Goal: Check status

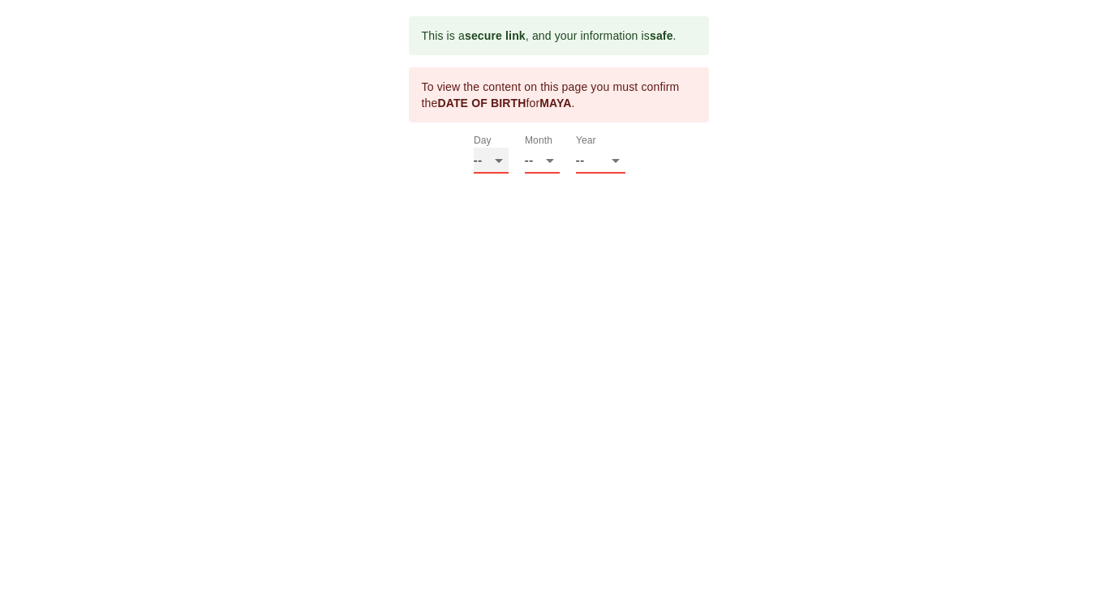
click at [491, 158] on select "-- 01 02 03 04 05 06 07 08 09 10 11 12 13 14 15 16 17 18 19 20 21 22 23 24 25 2…" at bounding box center [491, 161] width 35 height 26
select select "28"
click at [474, 148] on select "-- 01 02 03 04 05 06 07 08 09 10 11 12 13 14 15 16 17 18 19 20 21 22 23 24 25 2…" at bounding box center [491, 161] width 35 height 26
click at [555, 160] on select "-- 01 02 03 04 05 06 07 08 09 10 11 12" at bounding box center [542, 161] width 35 height 26
select select "05"
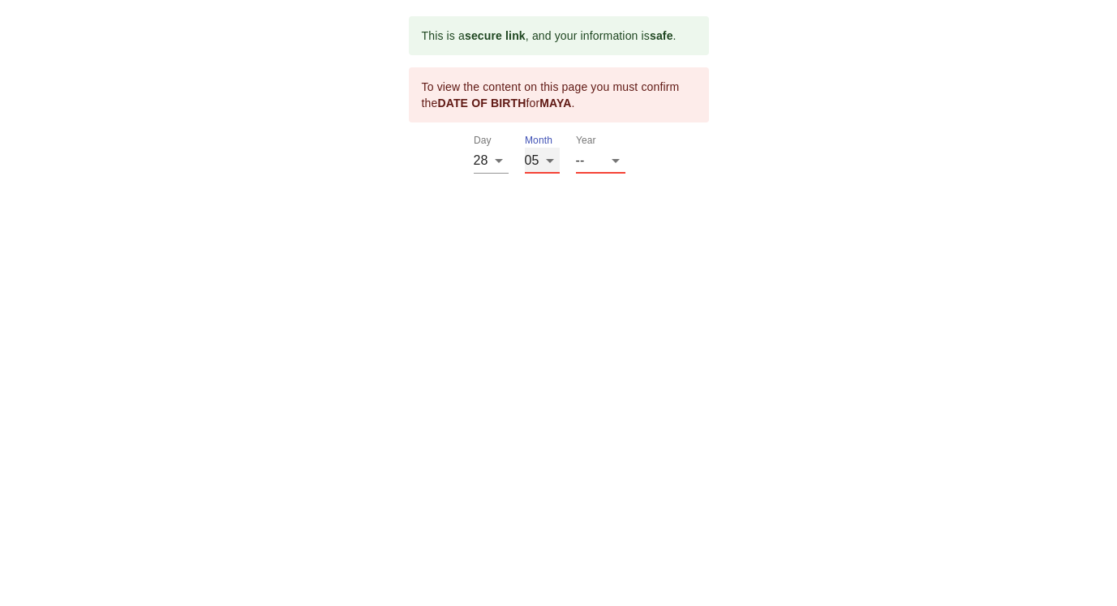
click at [525, 148] on select "-- 01 02 03 04 05 06 07 08 09 10 11 12" at bounding box center [542, 161] width 35 height 26
click at [586, 166] on select "-- 2025 2024 2023 2022 2021 2020 2019 2018 2017 2016 2015 2014 2013 2012 2011 2…" at bounding box center [600, 161] width 49 height 26
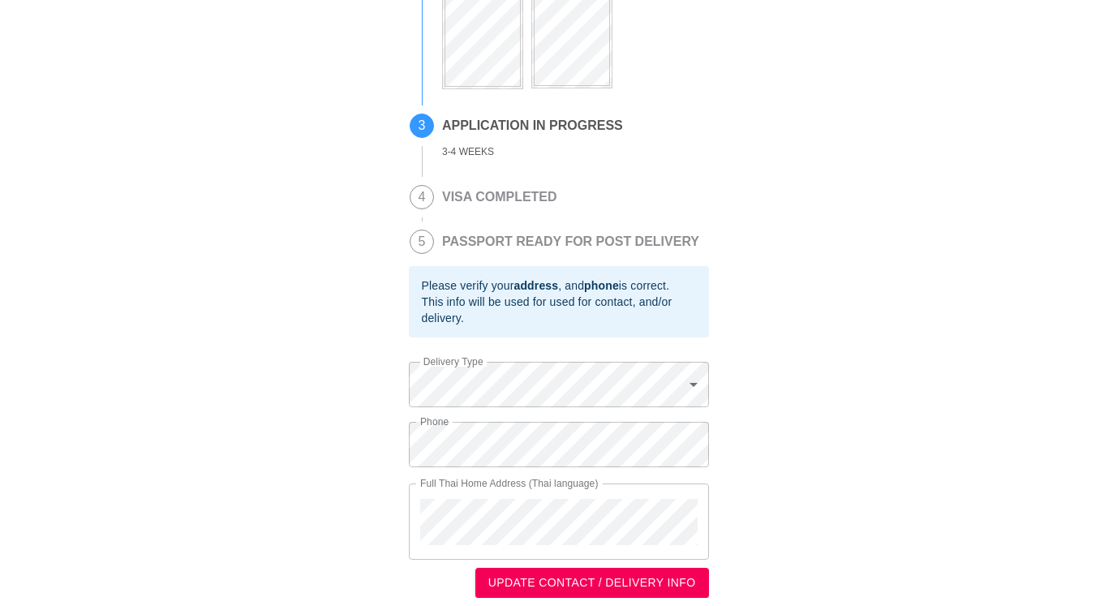
scroll to position [325, 0]
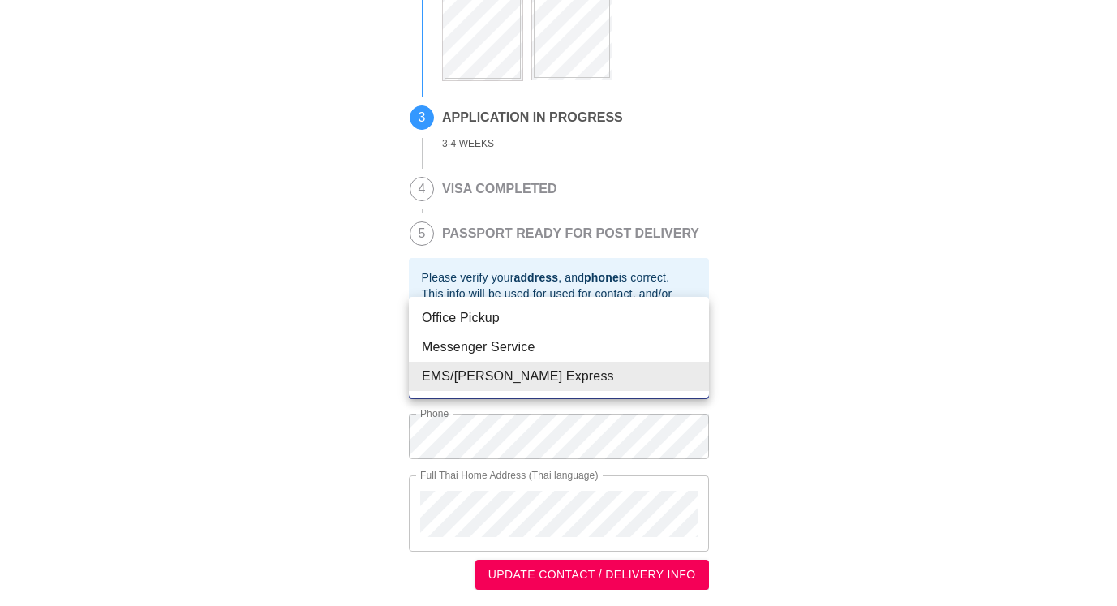
click at [696, 374] on body "This is a secure link , and your information is safe . 1 PASSPORT RECEIVED [PER…" at bounding box center [558, 142] width 1117 height 927
click at [753, 364] on div at bounding box center [558, 303] width 1117 height 606
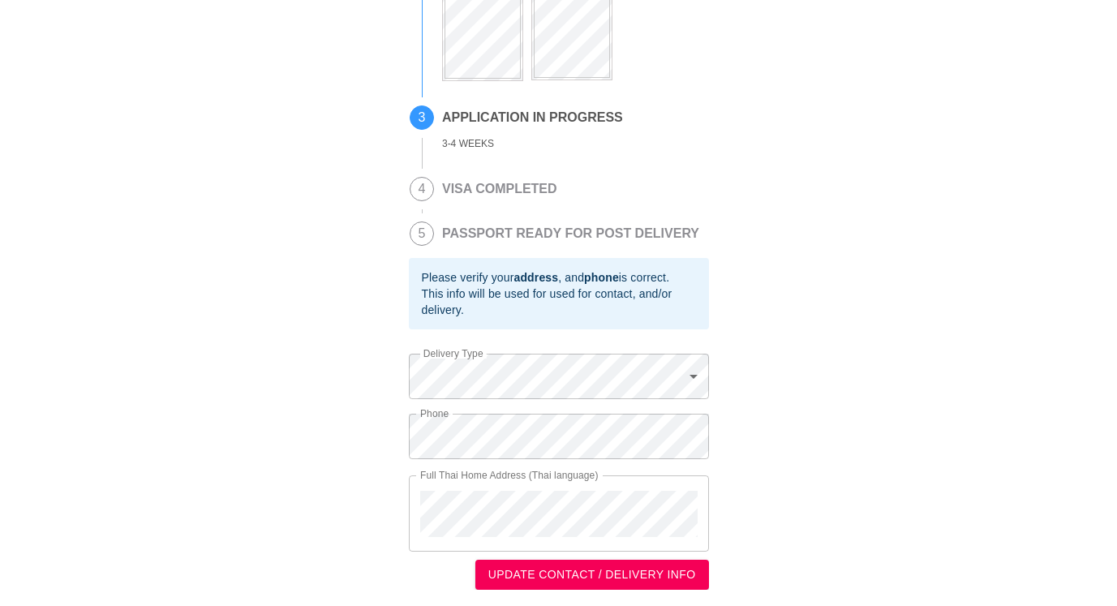
click at [202, 303] on div "This is a secure link , and your information is safe . 1 PASSPORT RECEIVED [PER…" at bounding box center [558, 143] width 1085 height 894
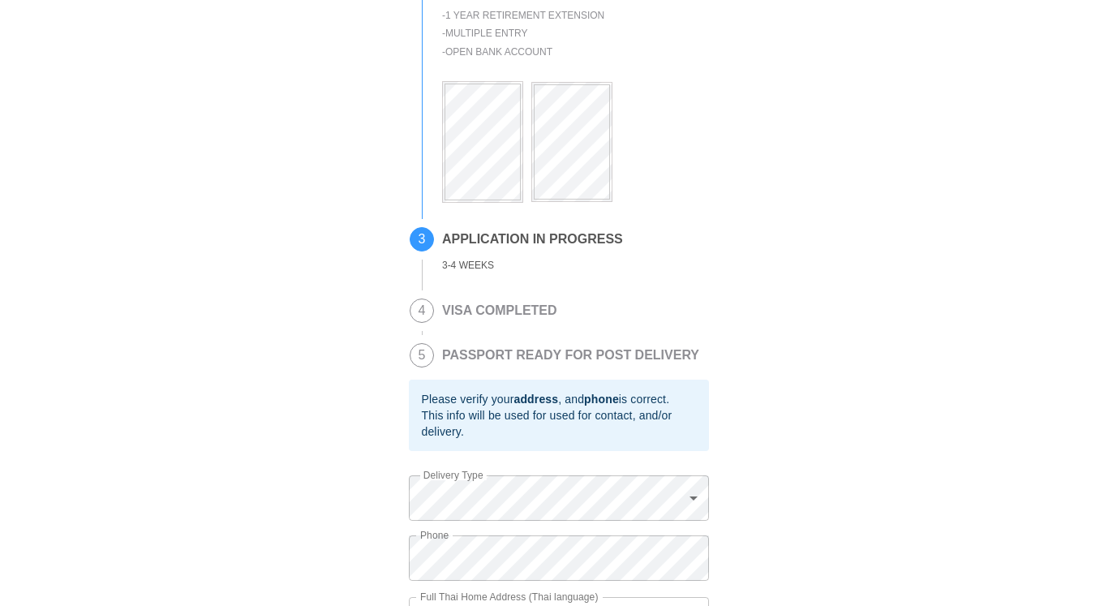
scroll to position [0, 0]
